Goal: Transaction & Acquisition: Book appointment/travel/reservation

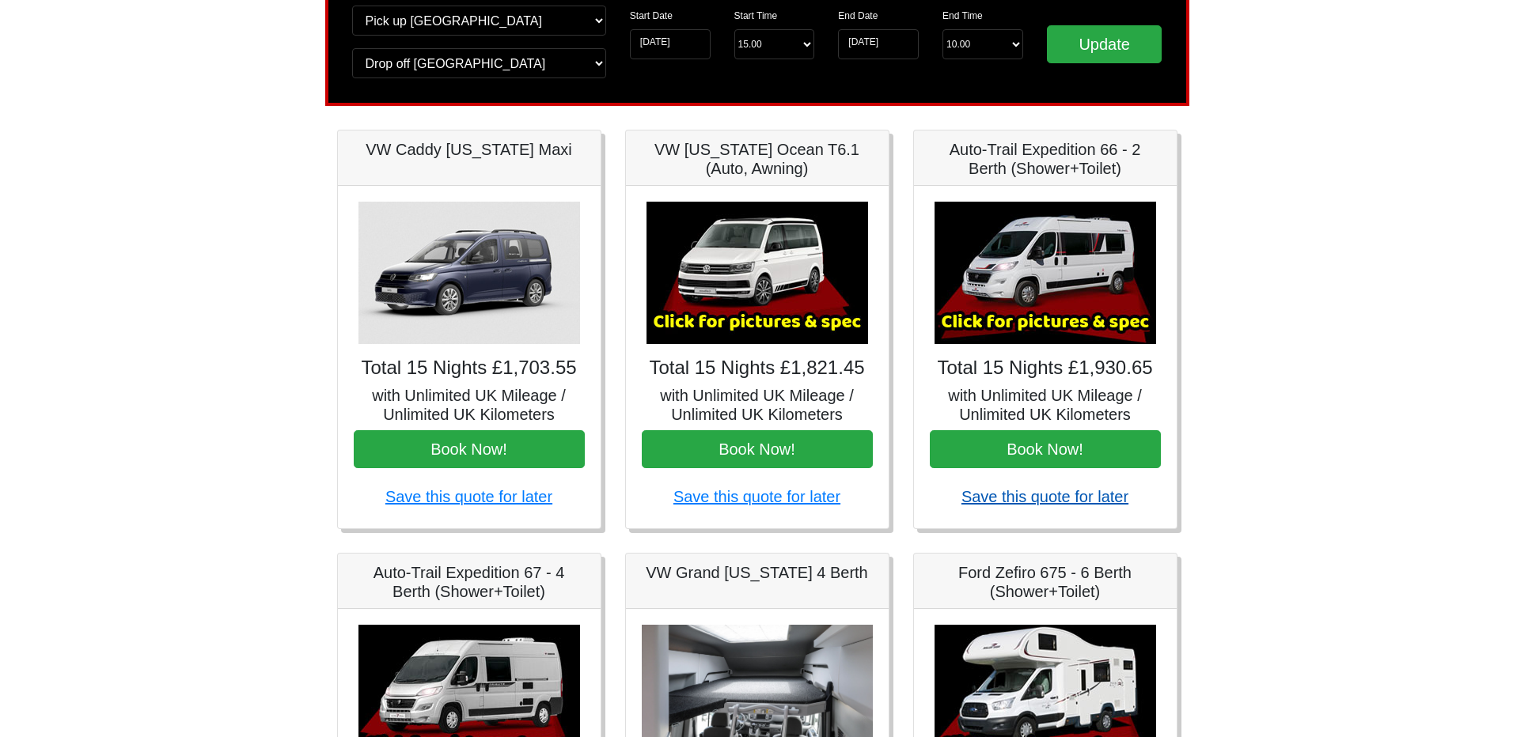
scroll to position [158, 0]
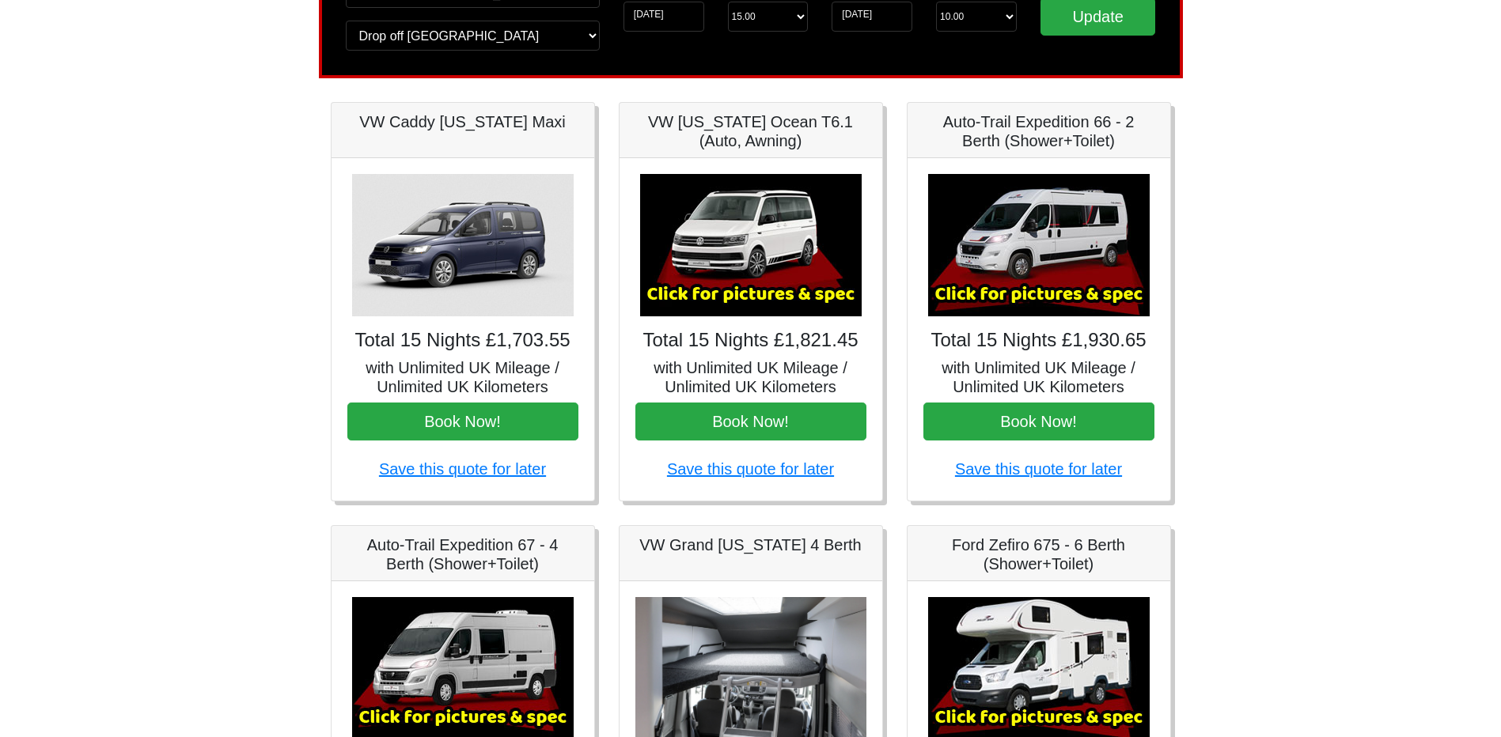
click at [1035, 259] on img at bounding box center [1039, 245] width 222 height 142
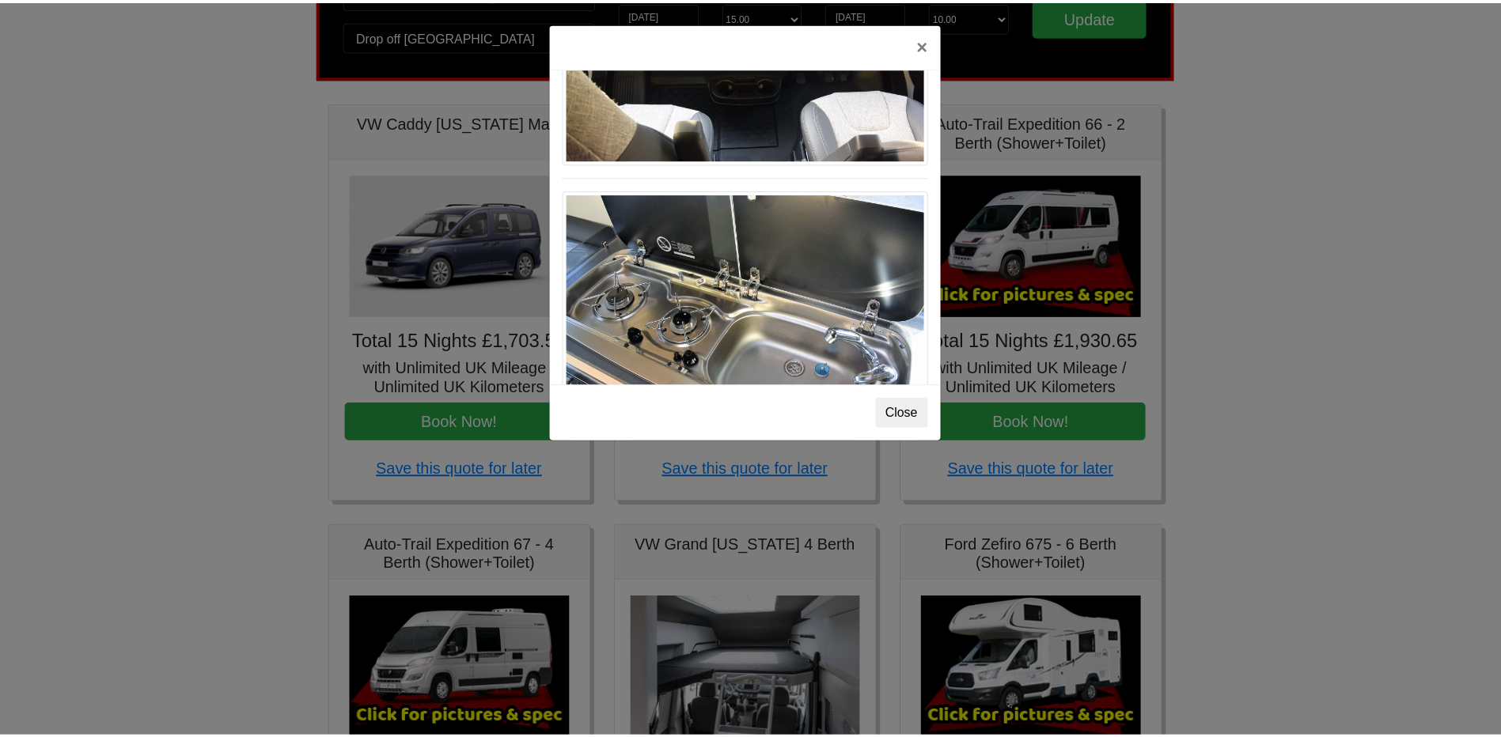
scroll to position [1646, 0]
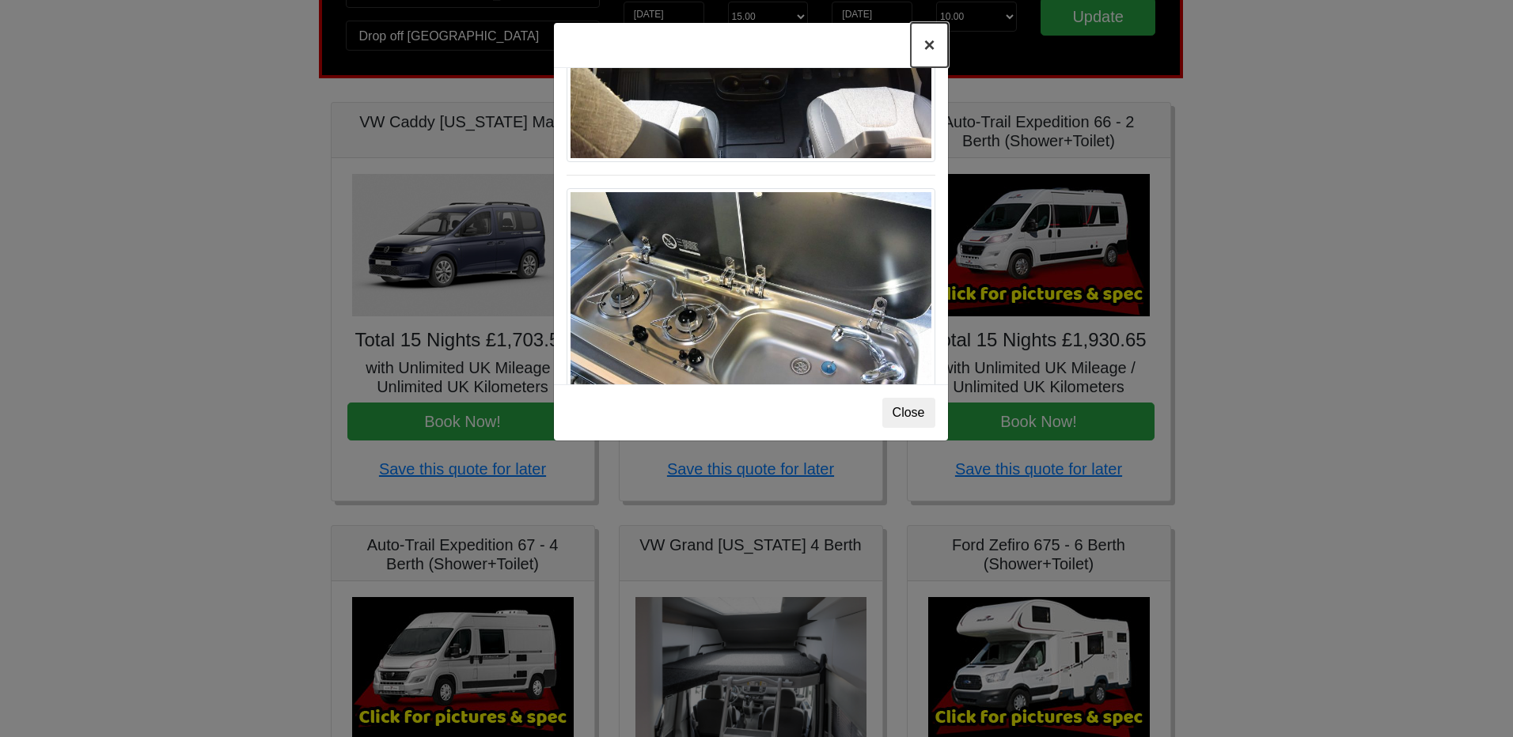
click at [931, 51] on button "×" at bounding box center [929, 45] width 36 height 44
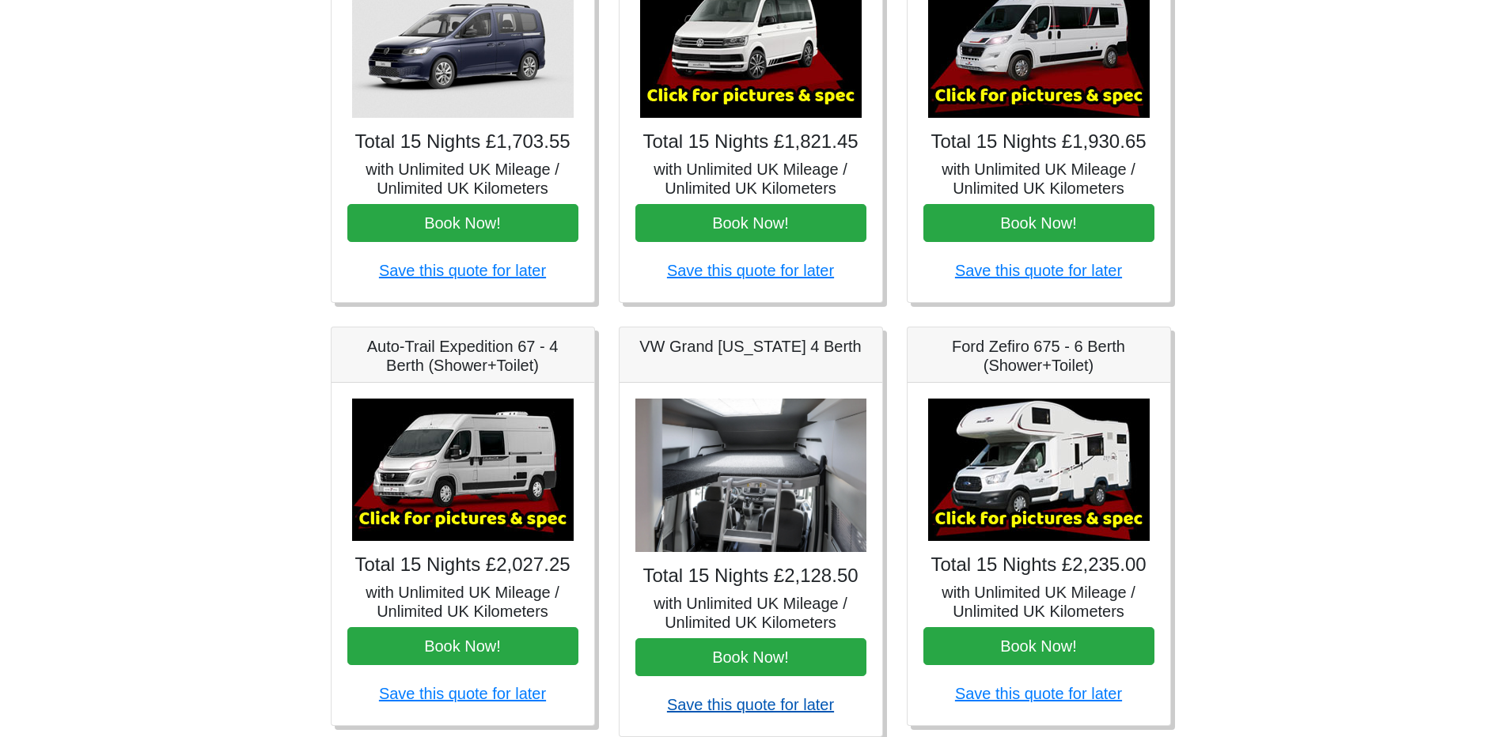
scroll to position [396, 0]
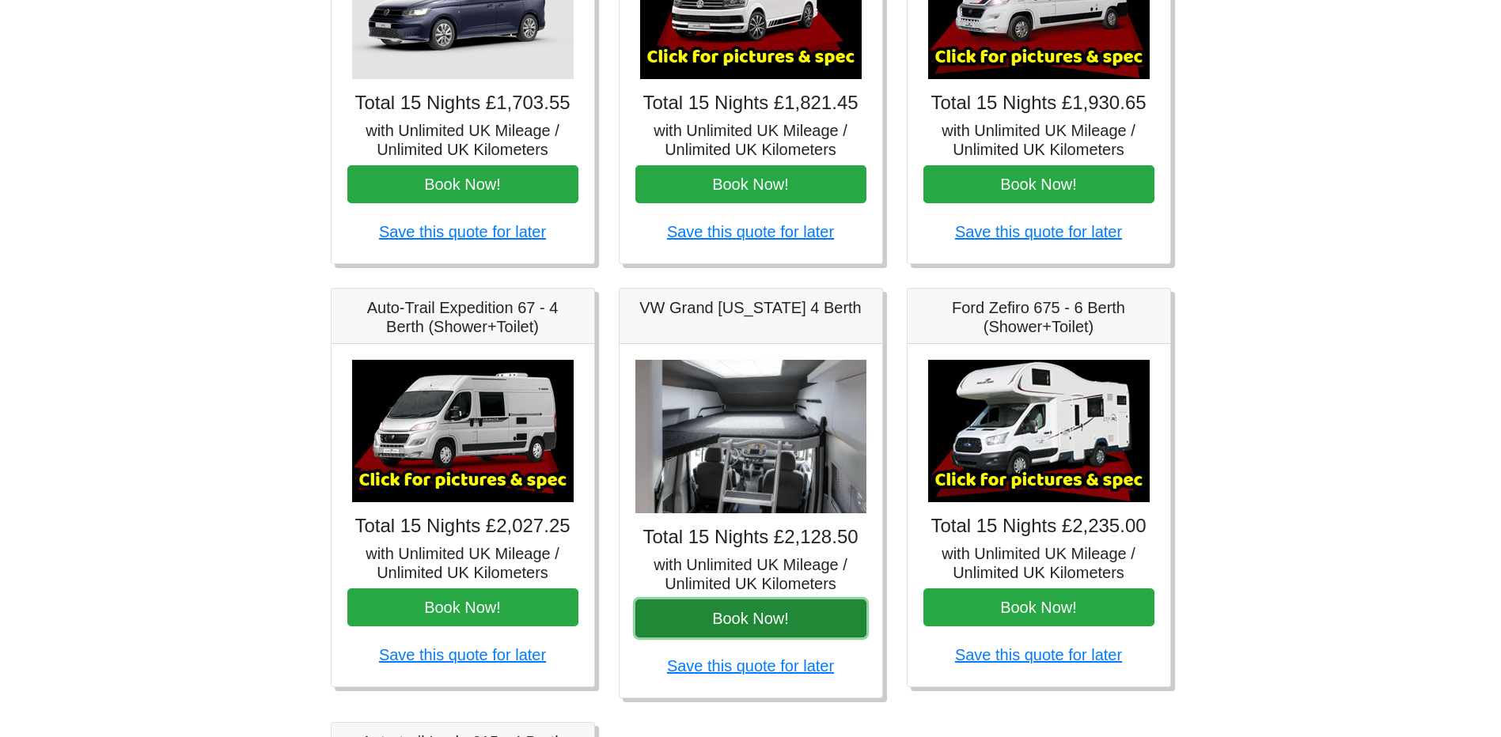
click at [777, 628] on button "Book Now!" at bounding box center [750, 619] width 231 height 38
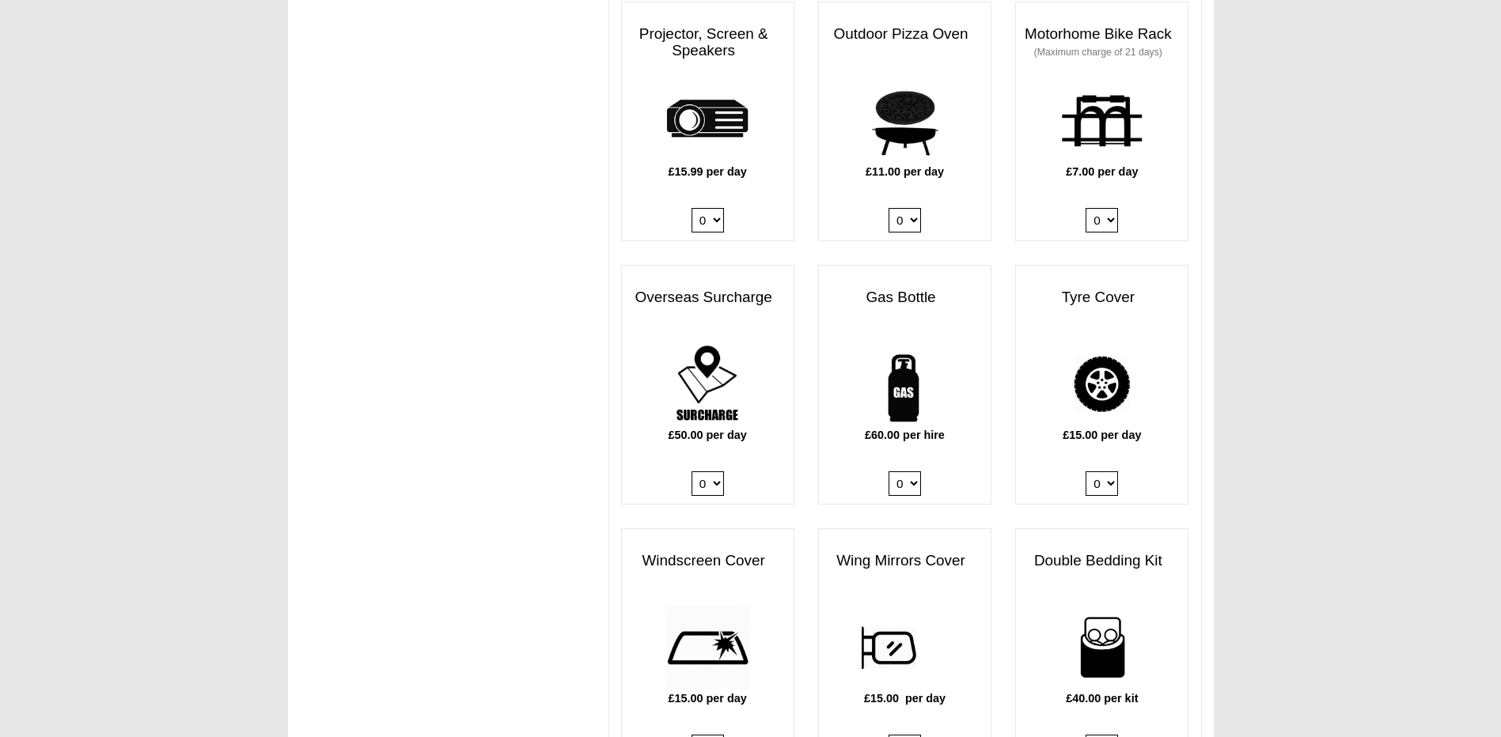
scroll to position [633, 0]
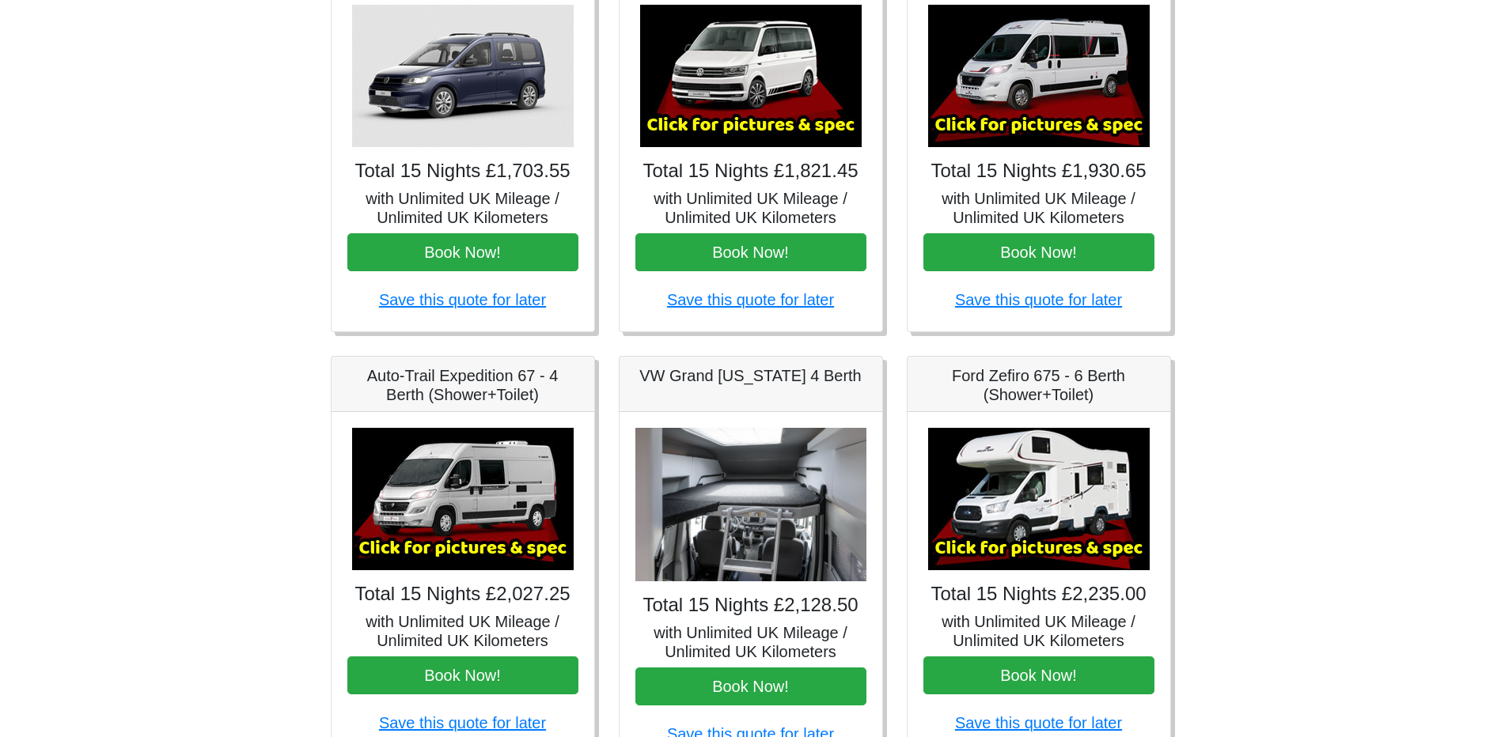
scroll to position [237, 0]
